Goal: Information Seeking & Learning: Learn about a topic

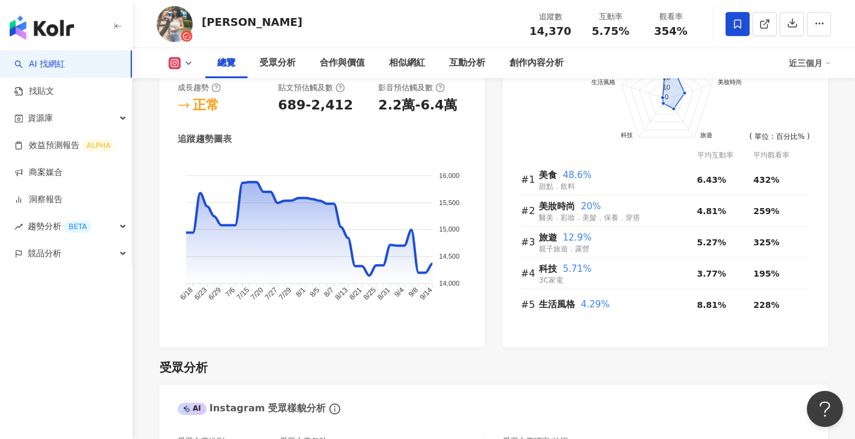
scroll to position [831, 0]
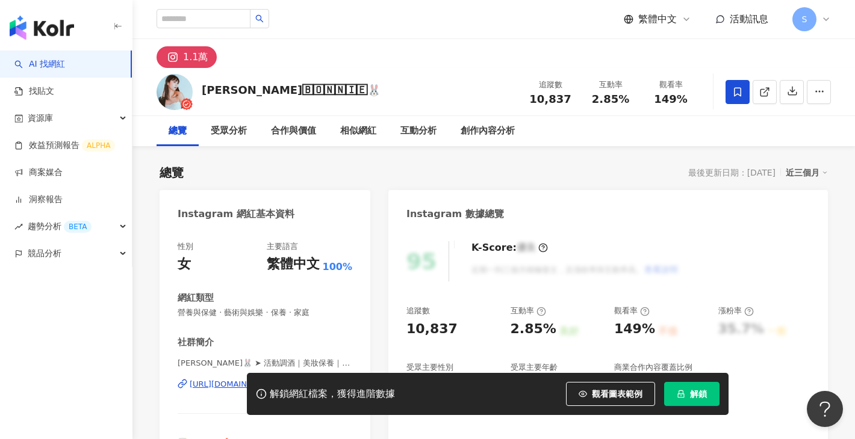
click at [686, 396] on button "解鎖" at bounding box center [691, 394] width 55 height 24
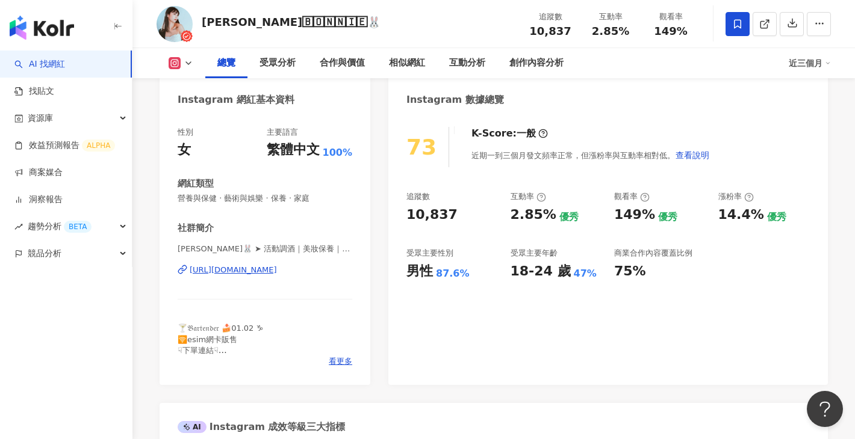
scroll to position [137, 0]
